Goal: Transaction & Acquisition: Purchase product/service

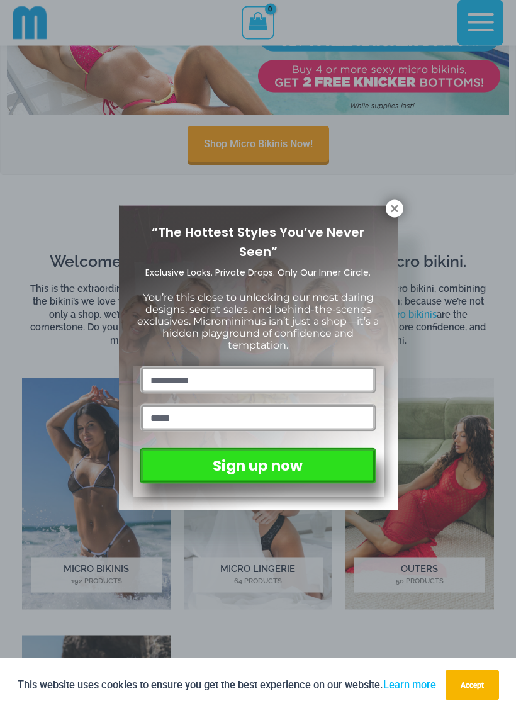
click at [391, 213] on icon at bounding box center [394, 208] width 11 height 11
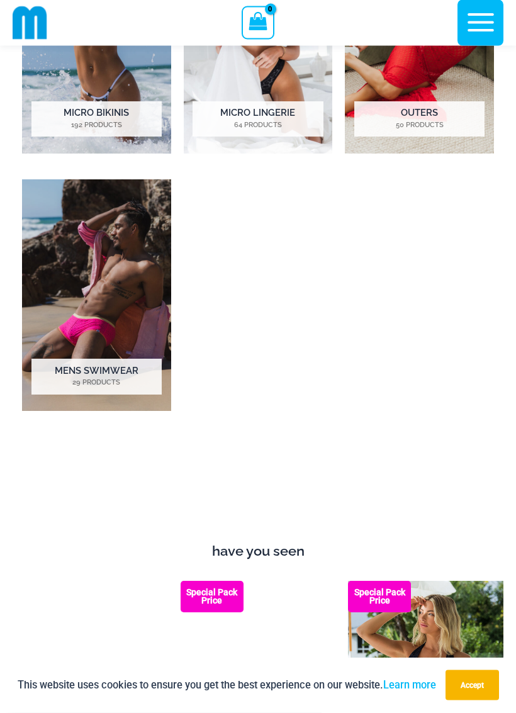
scroll to position [829, 0]
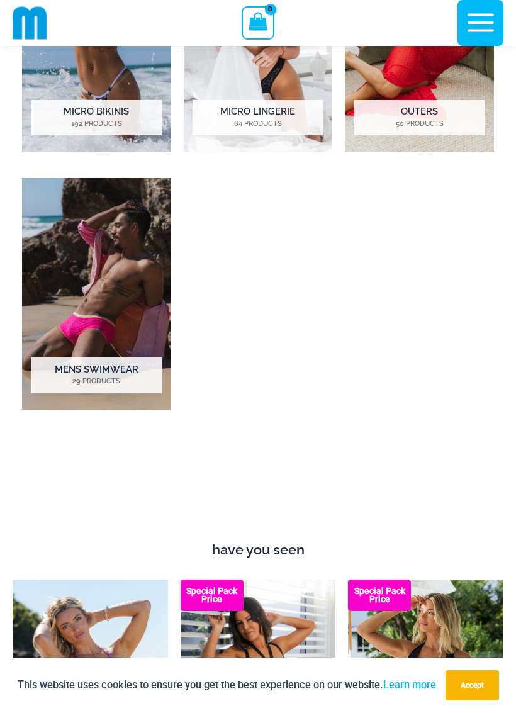
click at [120, 303] on img "Visit product category Mens Swimwear" at bounding box center [96, 294] width 149 height 232
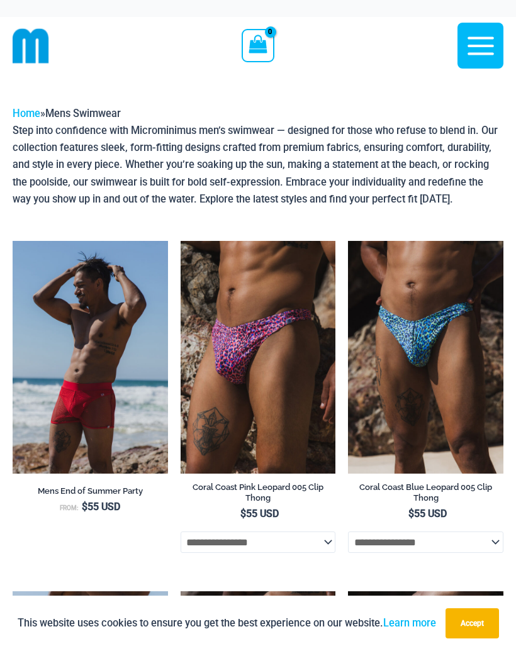
click at [13, 241] on img at bounding box center [13, 241] width 0 height 0
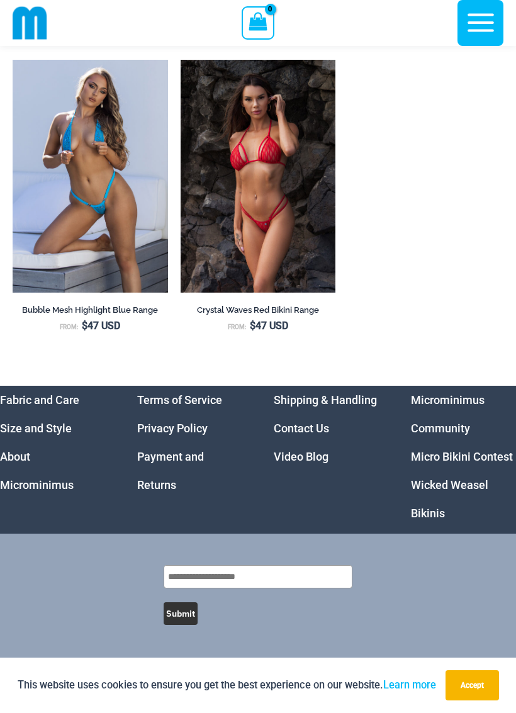
scroll to position [8300, 0]
click at [486, 457] on link "Micro Bikini Contest" at bounding box center [462, 456] width 102 height 13
